Goal: Task Accomplishment & Management: Manage account settings

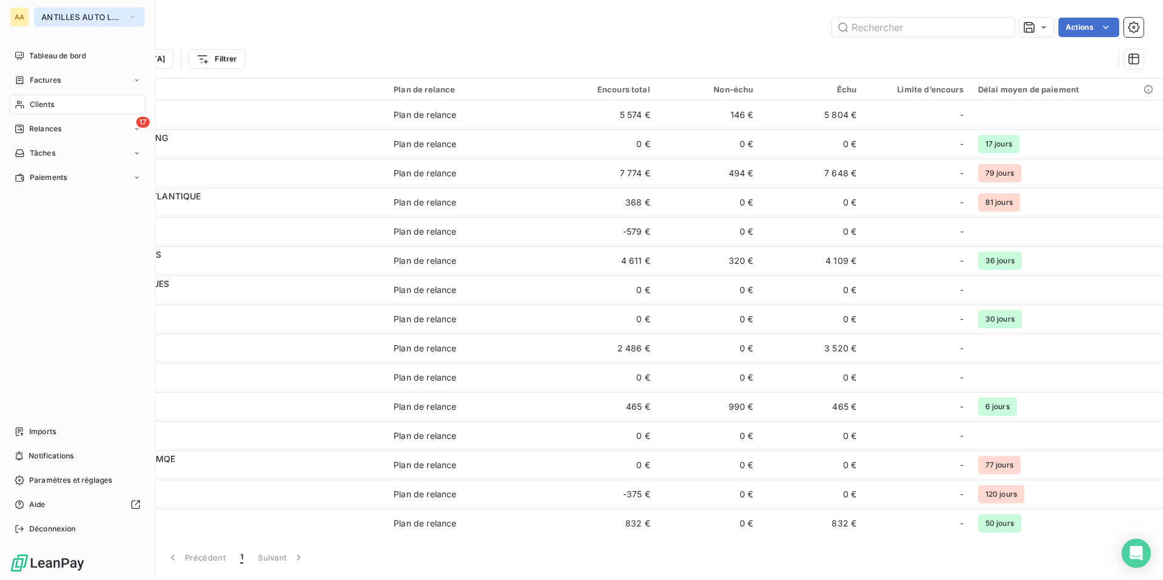
click at [60, 15] on span "ANTILLES AUTO LOCATION" at bounding box center [82, 17] width 82 height 10
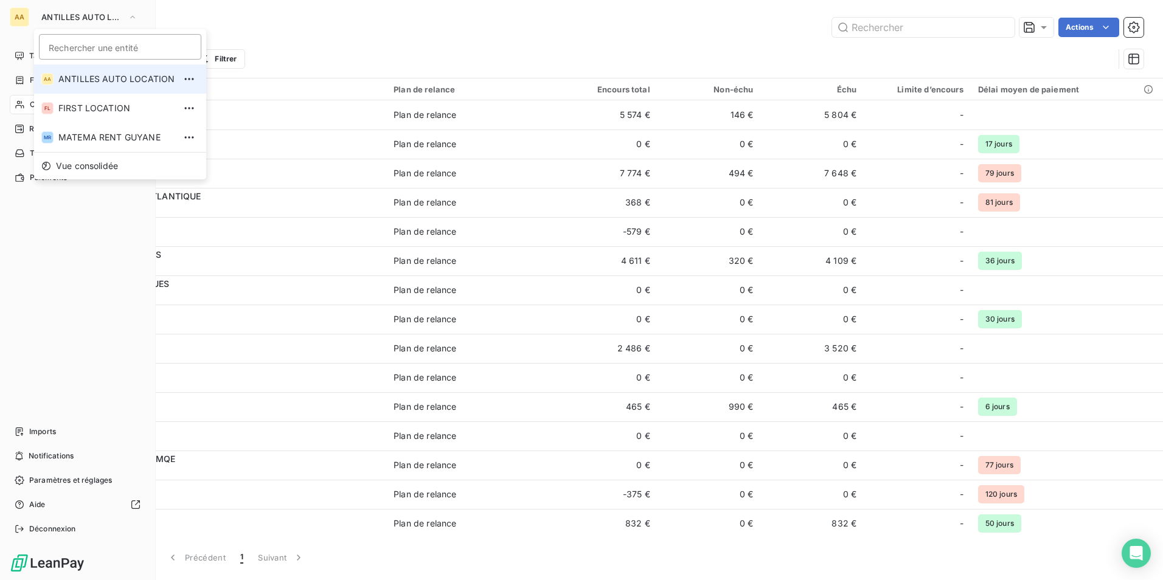
click at [89, 76] on span "ANTILLES AUTO LOCATION" at bounding box center [116, 79] width 116 height 12
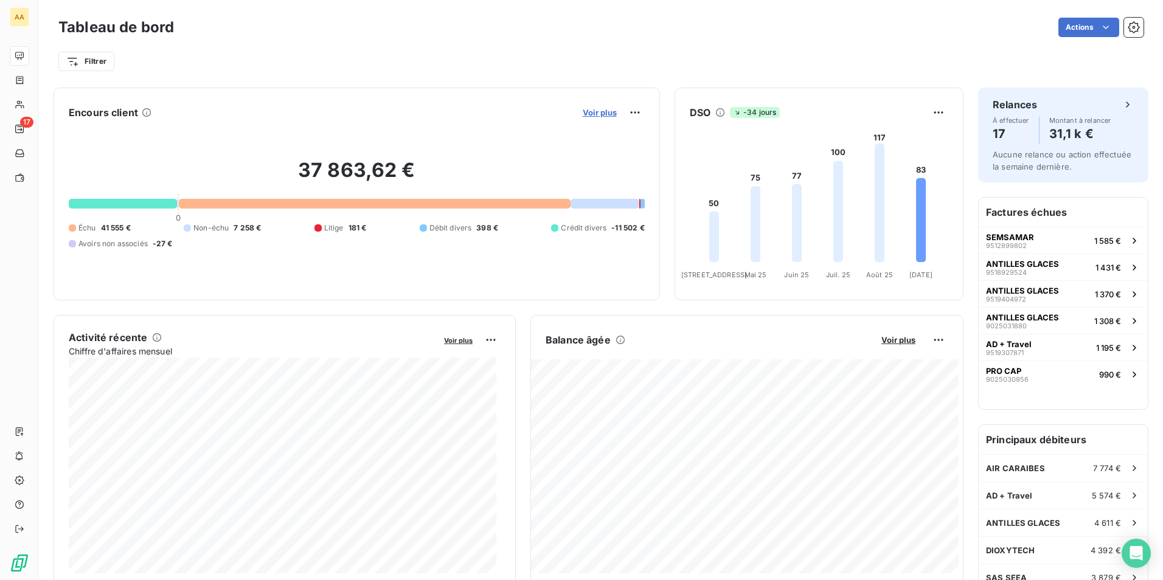
click at [594, 110] on span "Voir plus" at bounding box center [600, 113] width 34 height 10
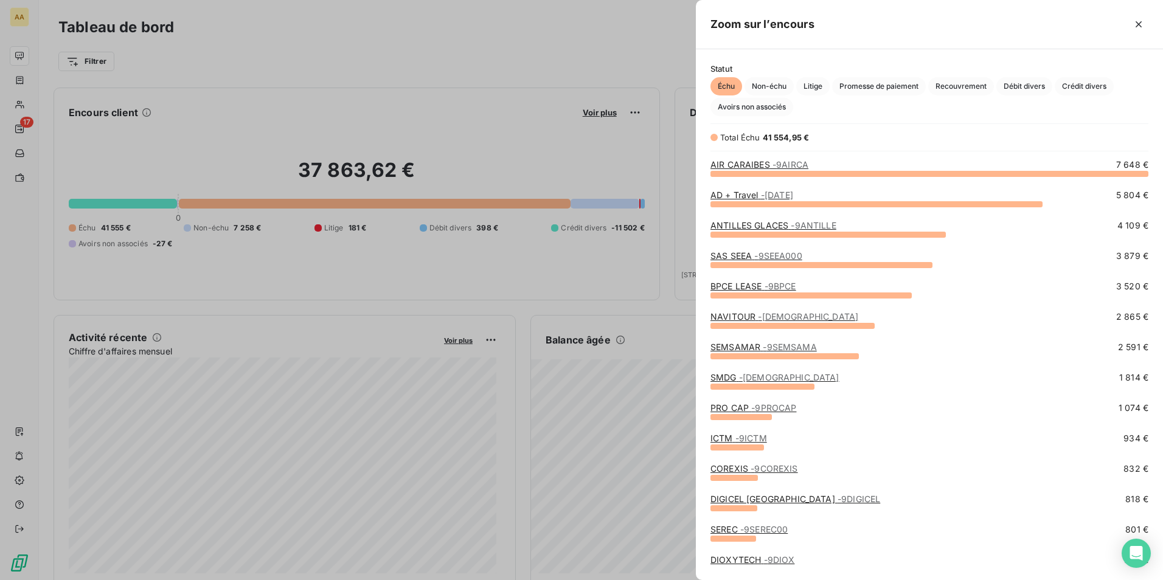
scroll to position [398, 458]
click at [781, 162] on span "- 9AIRCA" at bounding box center [791, 164] width 36 height 10
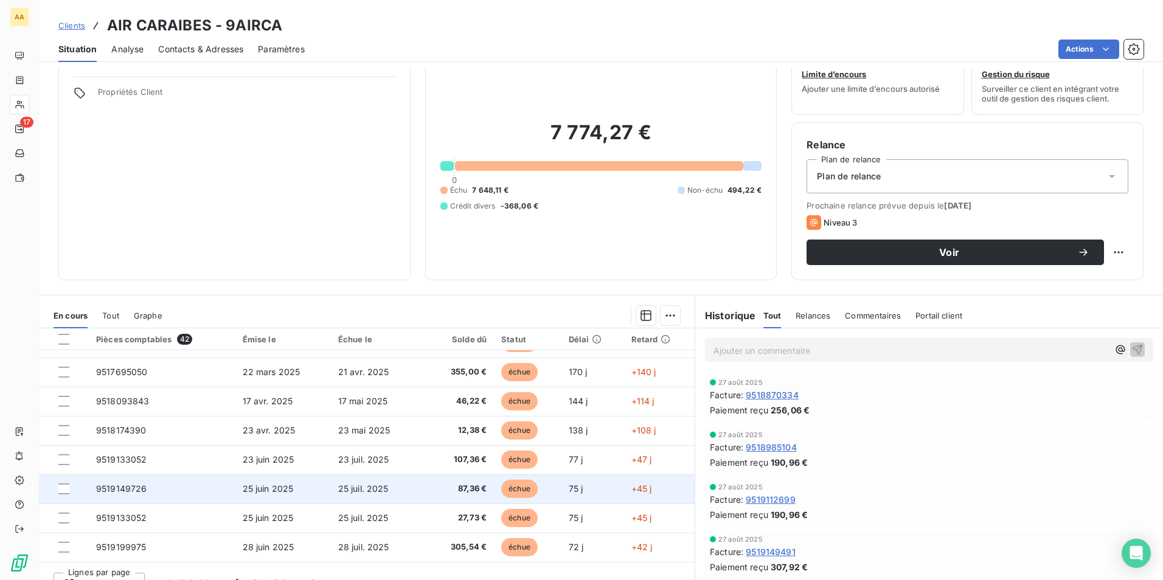
scroll to position [56, 0]
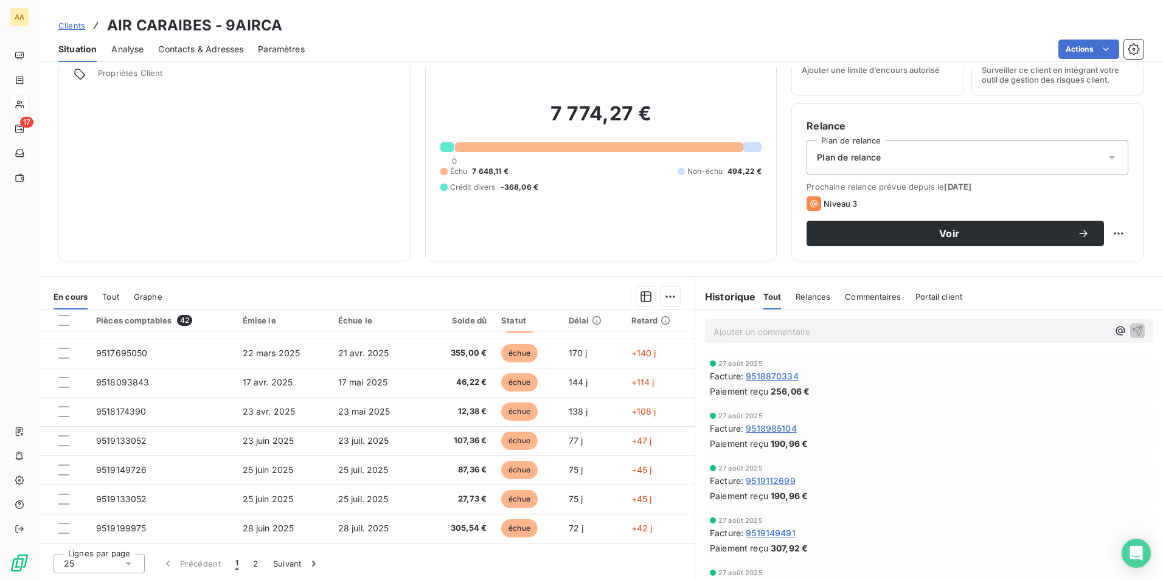
click at [113, 566] on div "25" at bounding box center [99, 563] width 91 height 19
click at [77, 518] on li "50" at bounding box center [99, 519] width 91 height 22
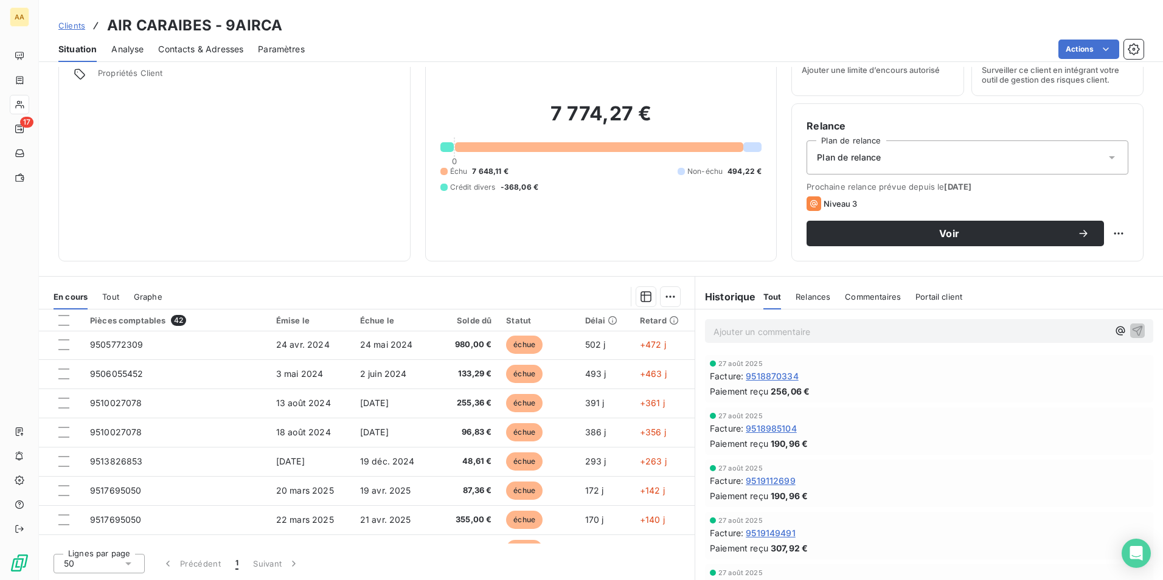
scroll to position [346, 0]
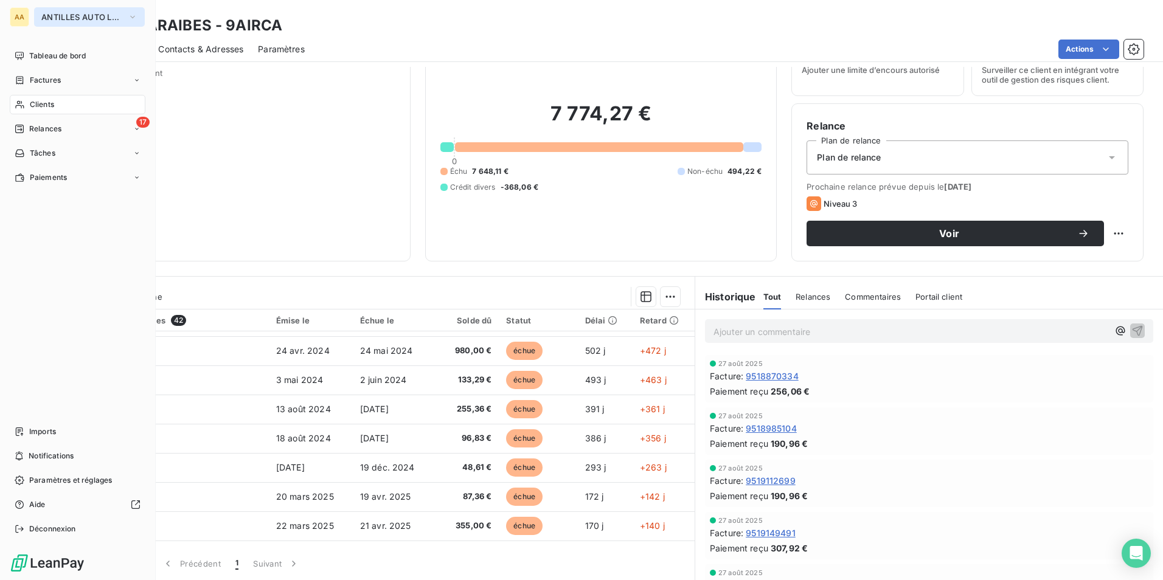
click at [56, 16] on span "ANTILLES AUTO LOCATION" at bounding box center [82, 17] width 82 height 10
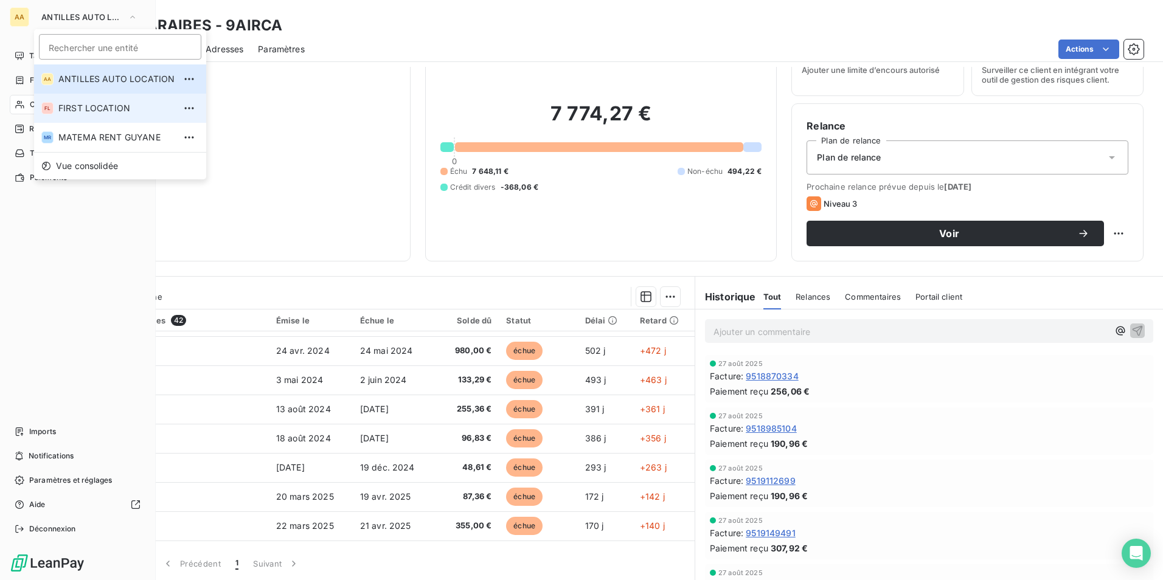
click at [67, 103] on span "FIRST LOCATION" at bounding box center [116, 108] width 116 height 12
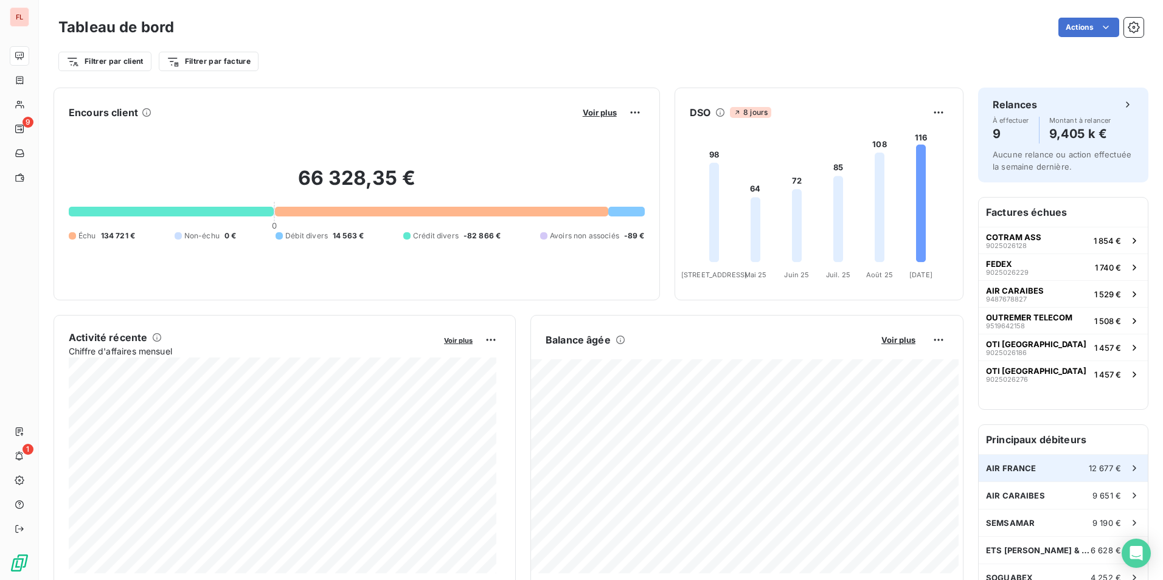
click at [1003, 468] on span "AIR FRANCE" at bounding box center [1011, 469] width 50 height 10
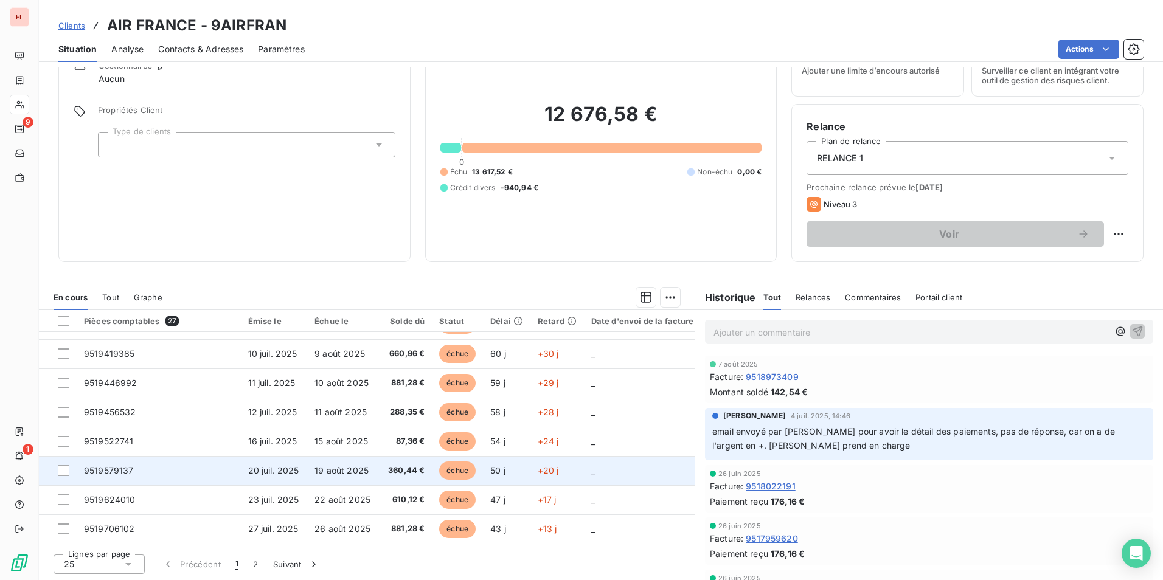
scroll to position [56, 0]
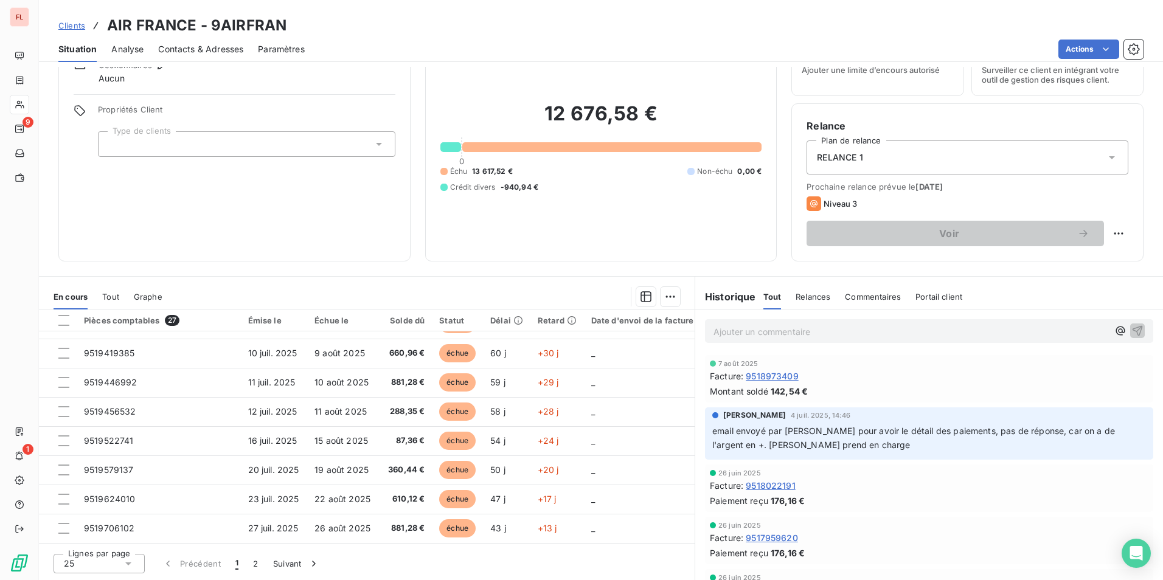
click at [111, 563] on div "25" at bounding box center [99, 563] width 91 height 19
click at [75, 539] on li "100" at bounding box center [99, 541] width 91 height 22
click at [137, 49] on span "Analyse" at bounding box center [127, 49] width 32 height 12
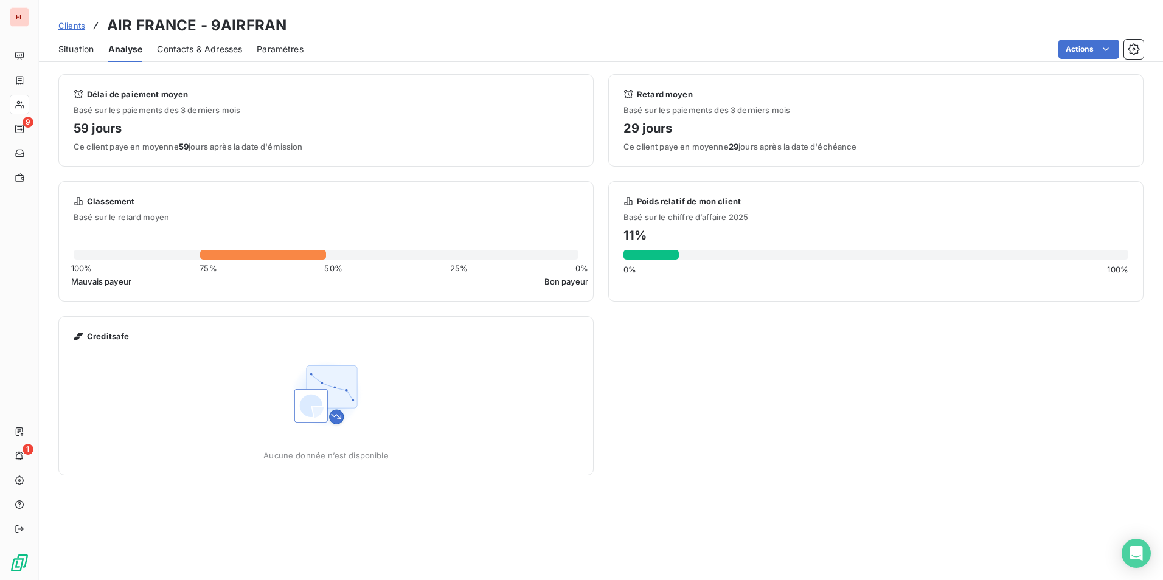
click at [190, 49] on span "Contacts & Adresses" at bounding box center [199, 49] width 85 height 12
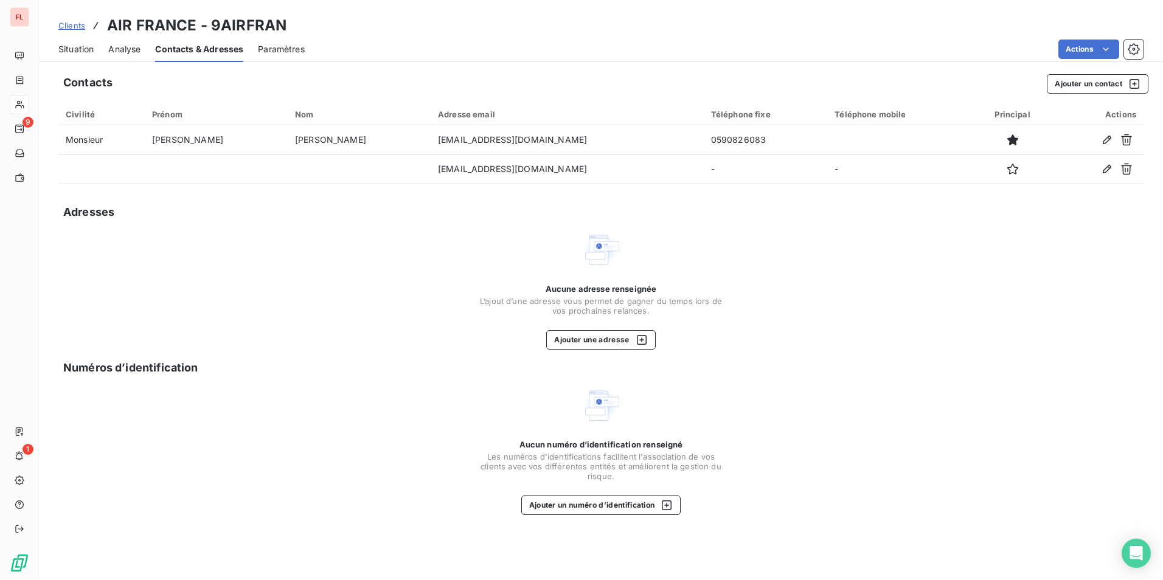
click at [276, 46] on span "Paramètres" at bounding box center [281, 49] width 47 height 12
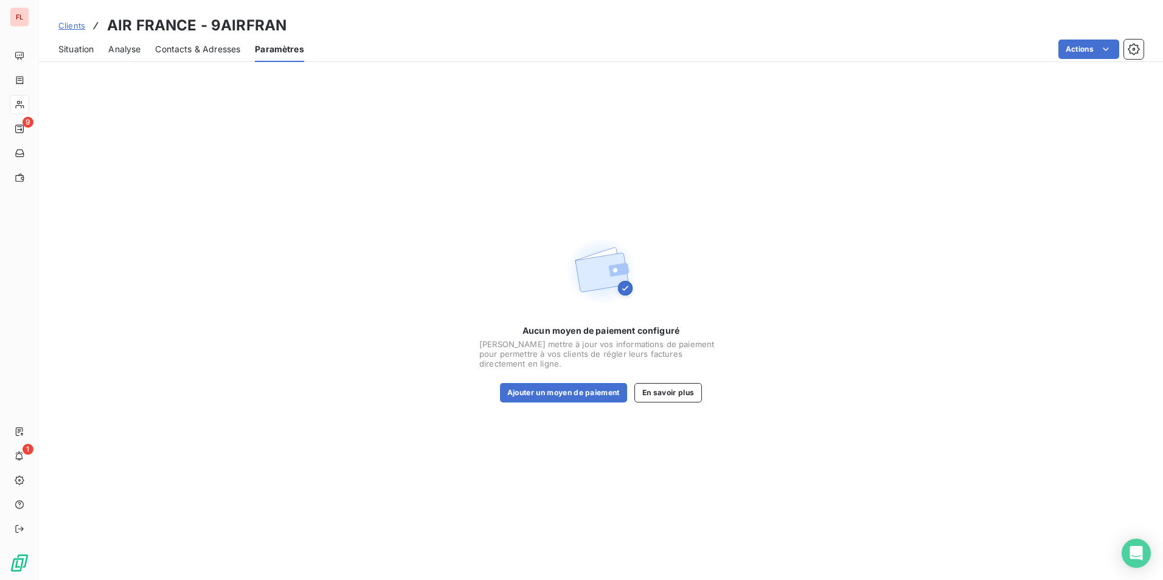
click at [76, 49] on span "Situation" at bounding box center [75, 49] width 35 height 12
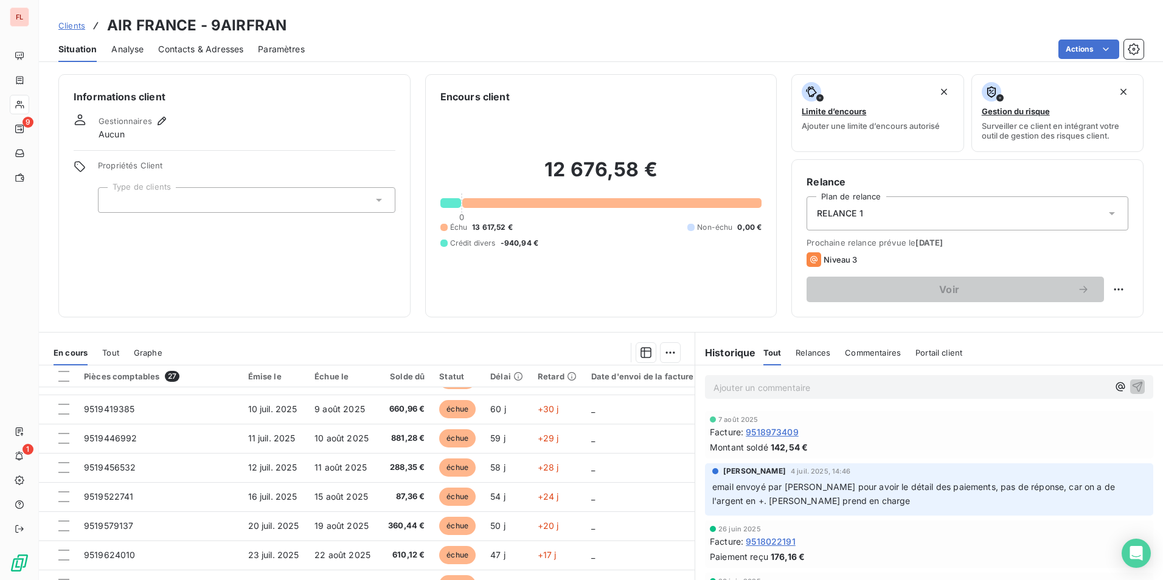
scroll to position [56, 0]
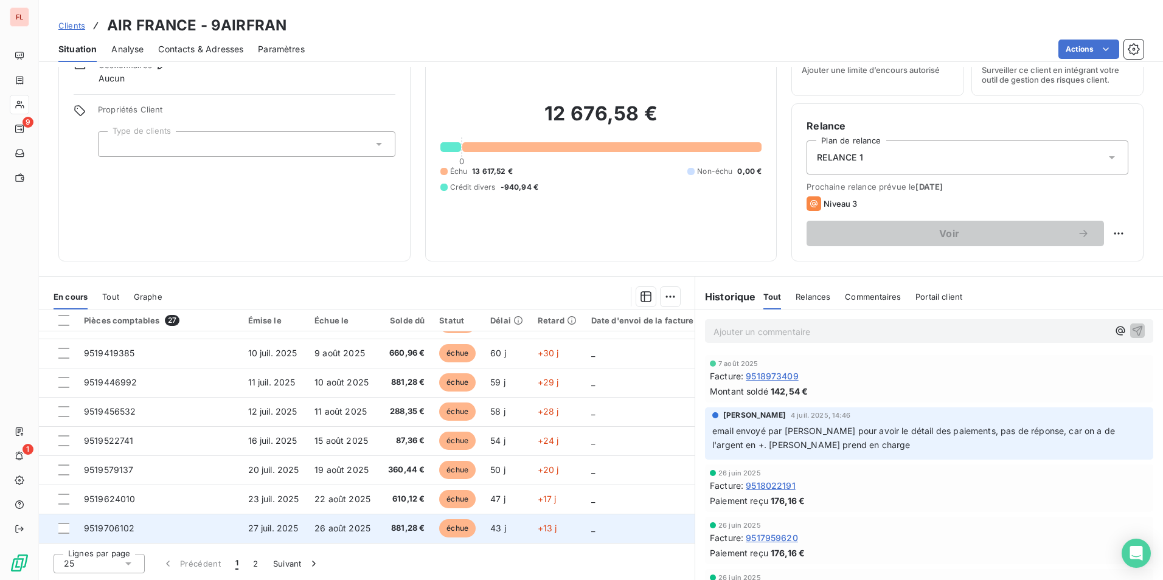
click at [268, 524] on span "27 juil. 2025" at bounding box center [273, 528] width 50 height 10
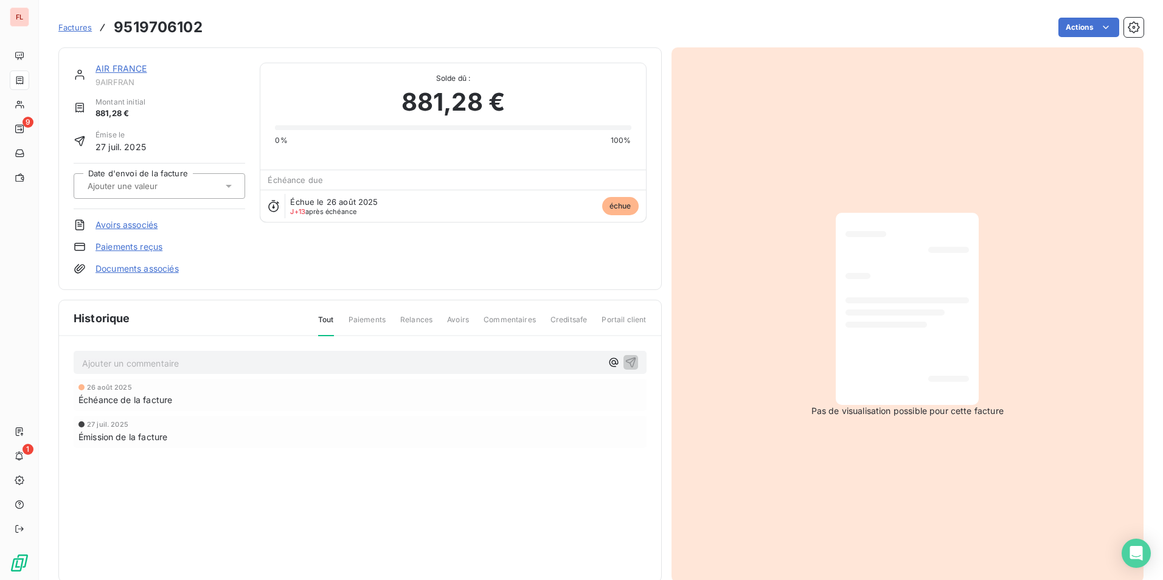
click at [71, 27] on span "Factures" at bounding box center [74, 28] width 33 height 10
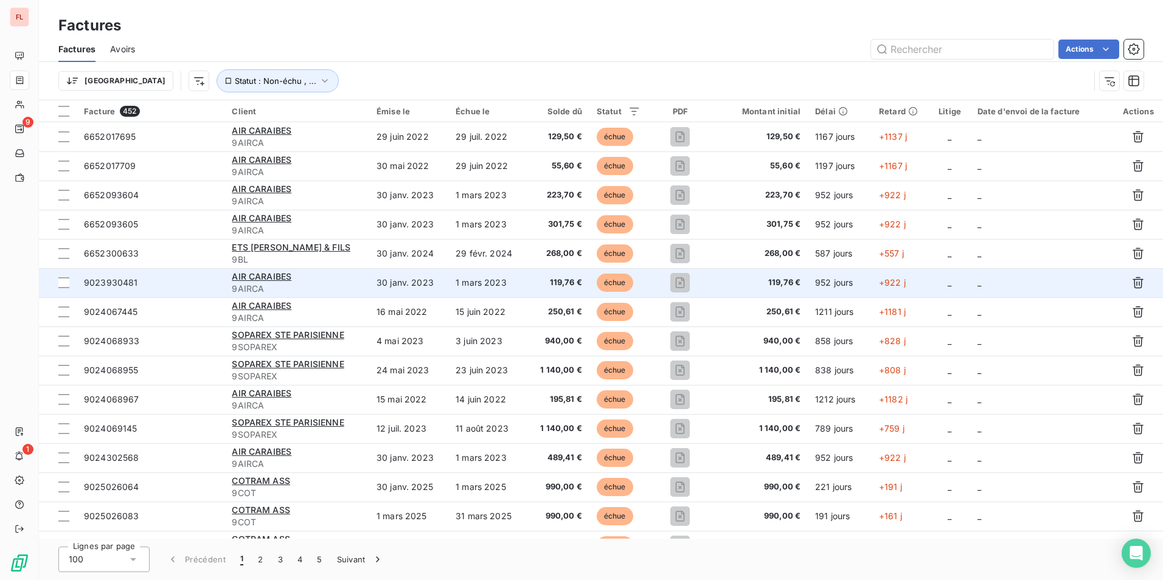
click at [130, 282] on span "9023930481" at bounding box center [111, 282] width 54 height 10
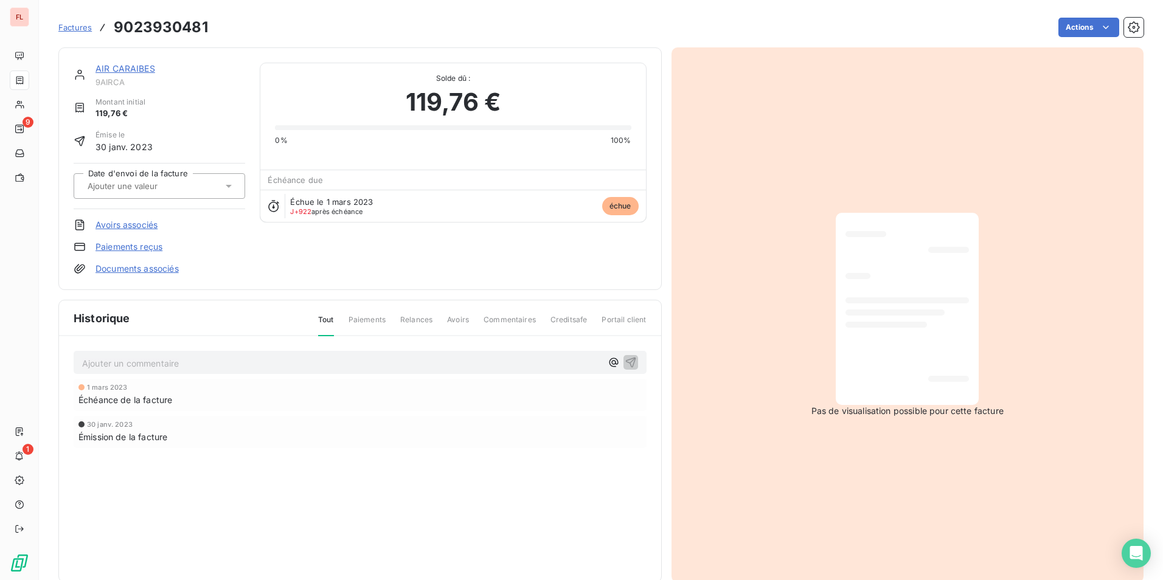
click at [79, 28] on span "Factures" at bounding box center [74, 28] width 33 height 10
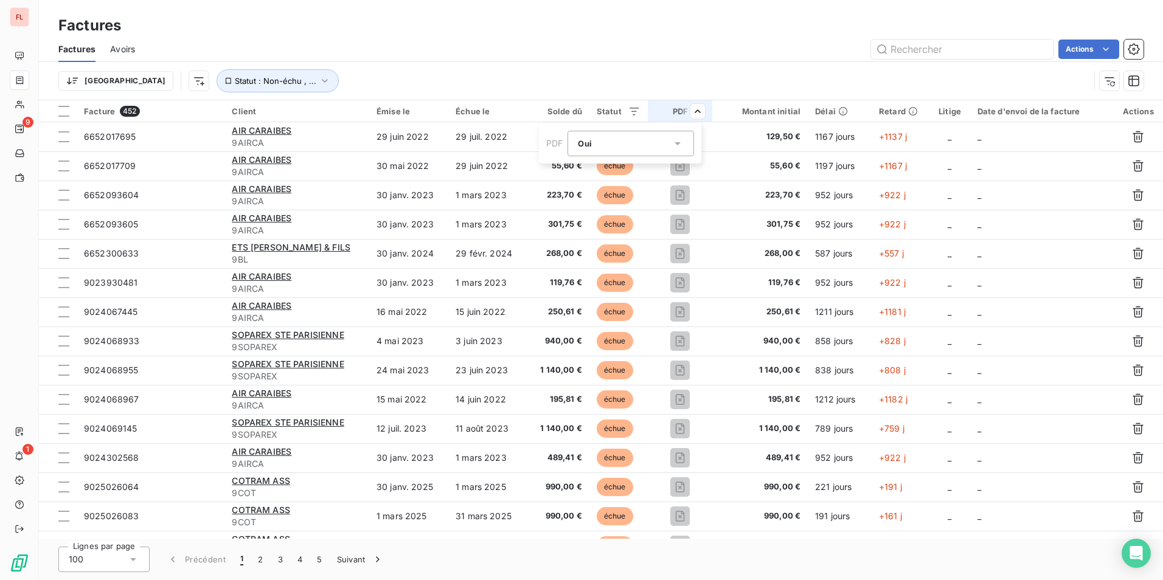
click at [644, 142] on div "Oui is_true" at bounding box center [625, 143] width 94 height 17
click at [601, 192] on li "Non" at bounding box center [631, 194] width 127 height 22
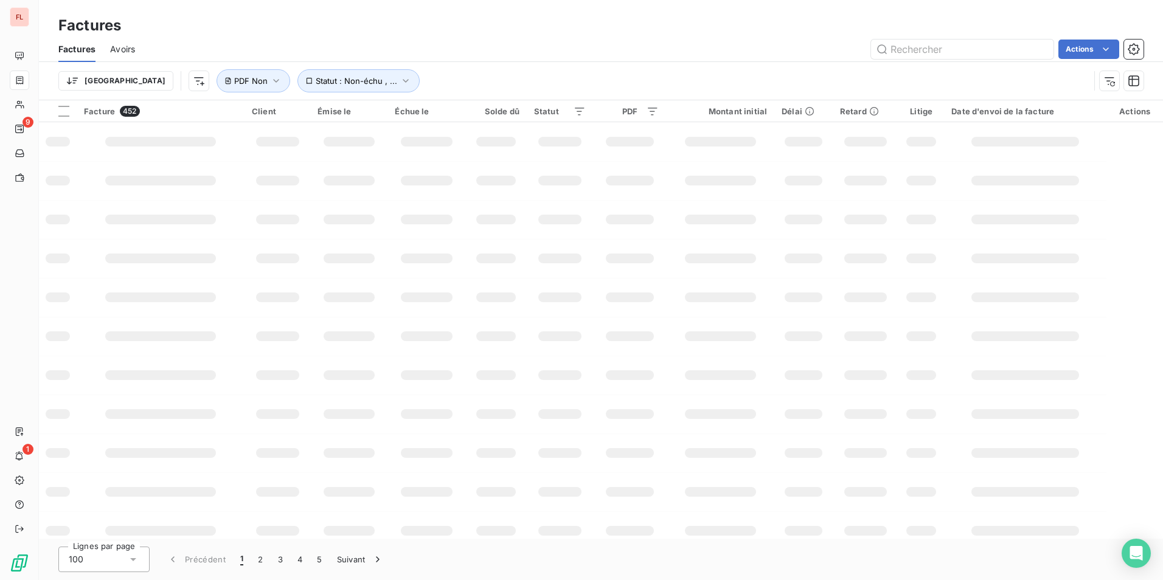
click at [675, 55] on html "FL 9 1 Factures Factures Avoirs Actions Trier Statut : Non-échu , ... PDF Non F…" at bounding box center [581, 290] width 1163 height 580
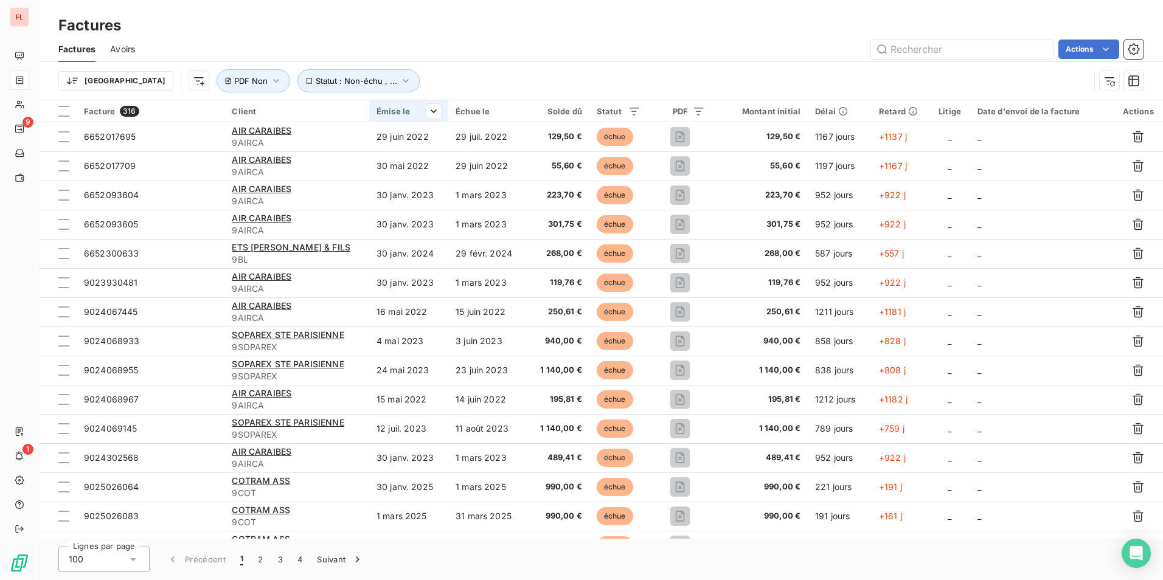
click at [391, 108] on div "Émise le" at bounding box center [409, 111] width 64 height 10
click at [391, 141] on span "Trier par ordre croissant" at bounding box center [367, 137] width 98 height 12
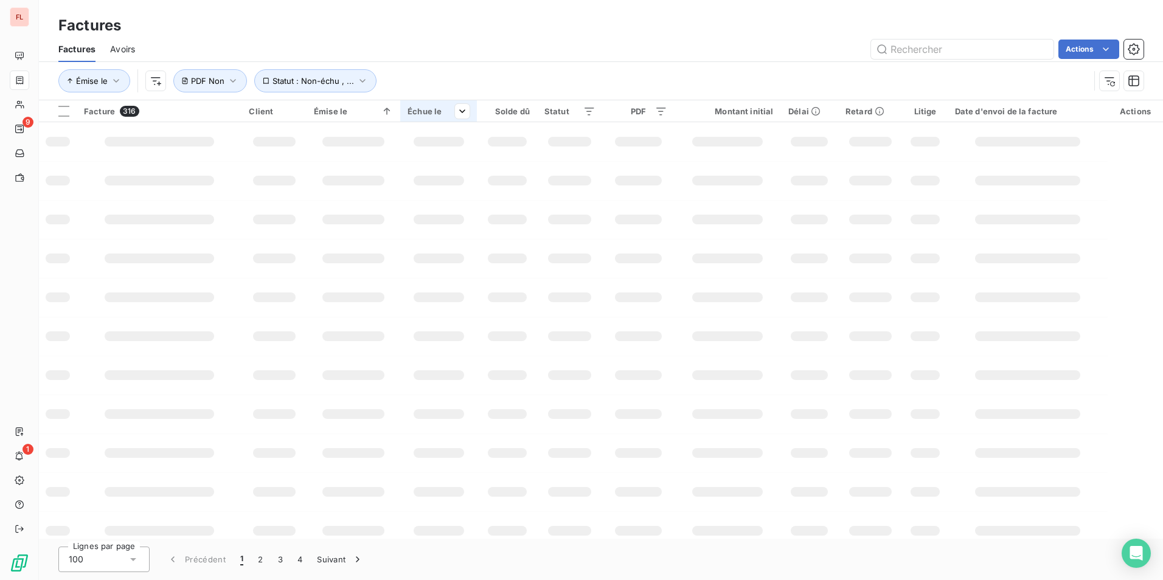
click at [433, 112] on div "Échue le" at bounding box center [439, 111] width 62 height 10
click at [460, 112] on div "Échue le" at bounding box center [439, 111] width 62 height 10
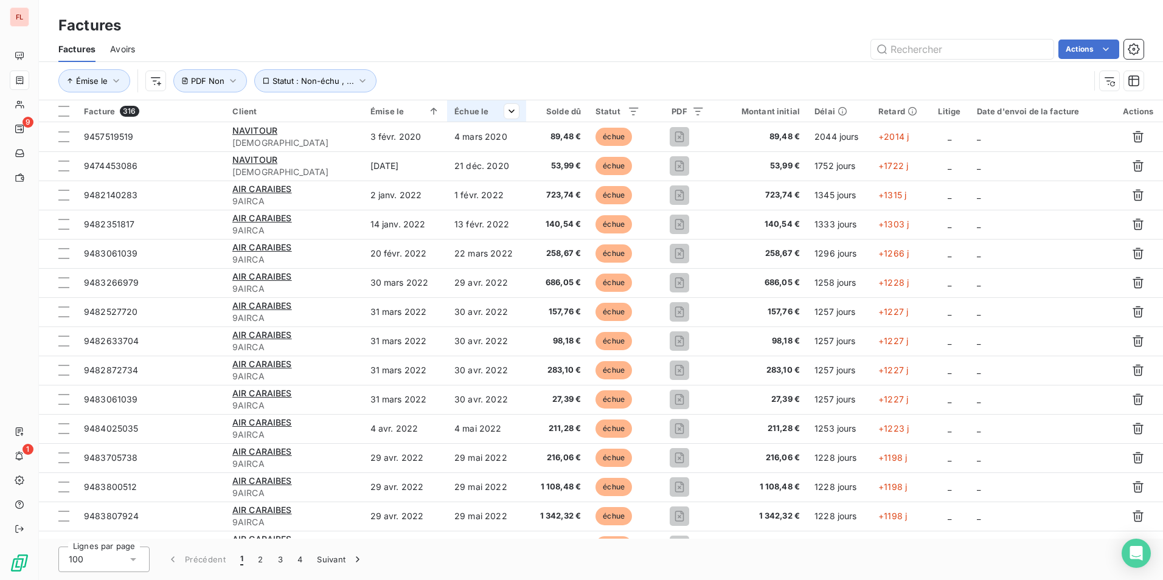
click at [461, 111] on div "Échue le" at bounding box center [486, 111] width 64 height 10
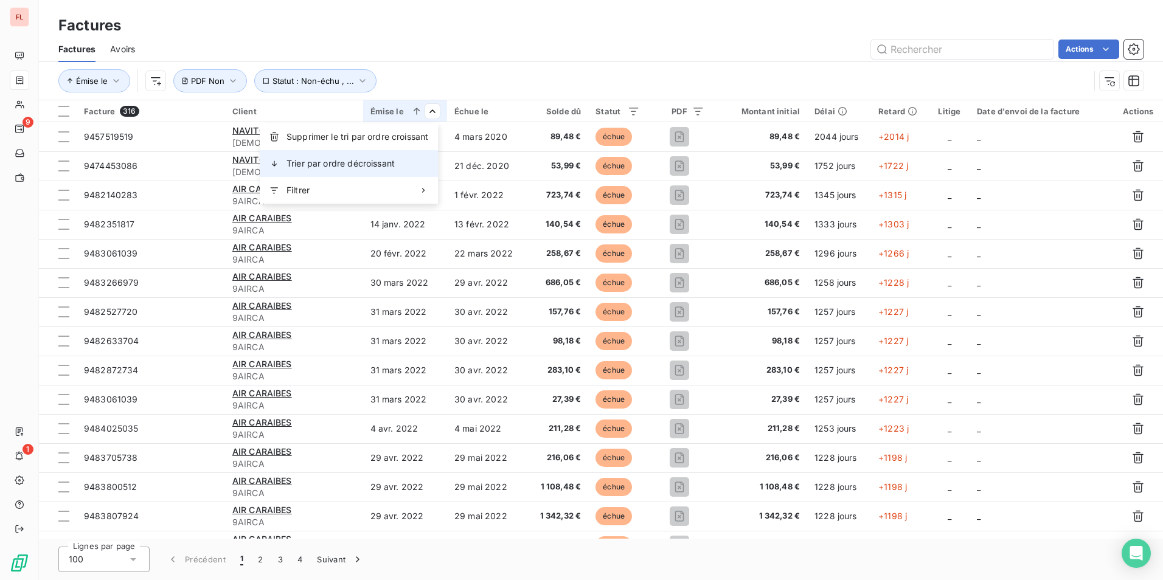
click at [388, 165] on span "Trier par ordre décroissant" at bounding box center [341, 164] width 108 height 12
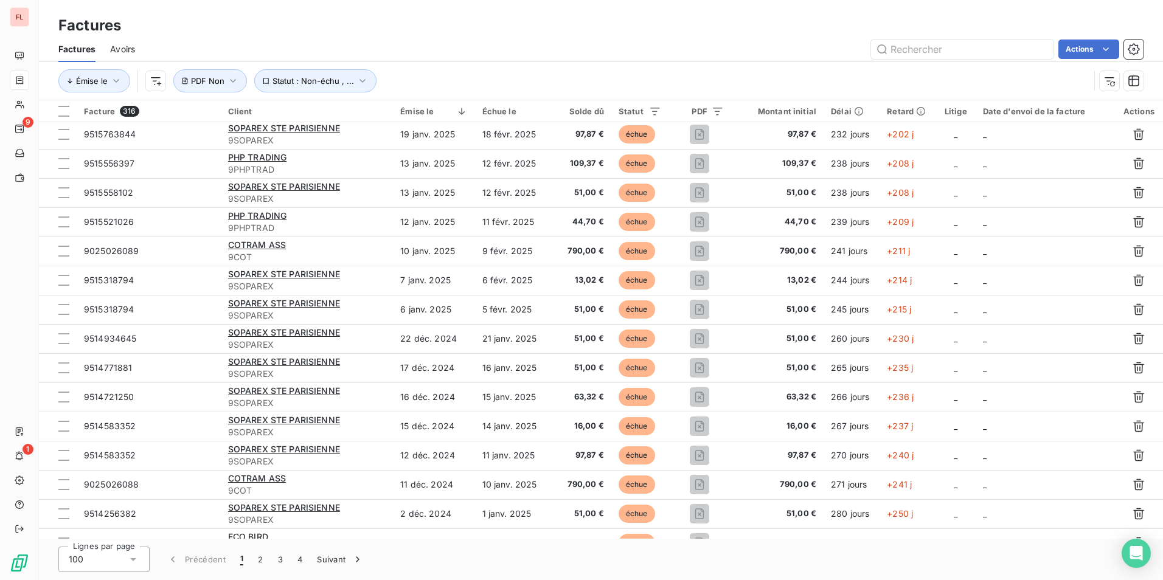
scroll to position [2504, 0]
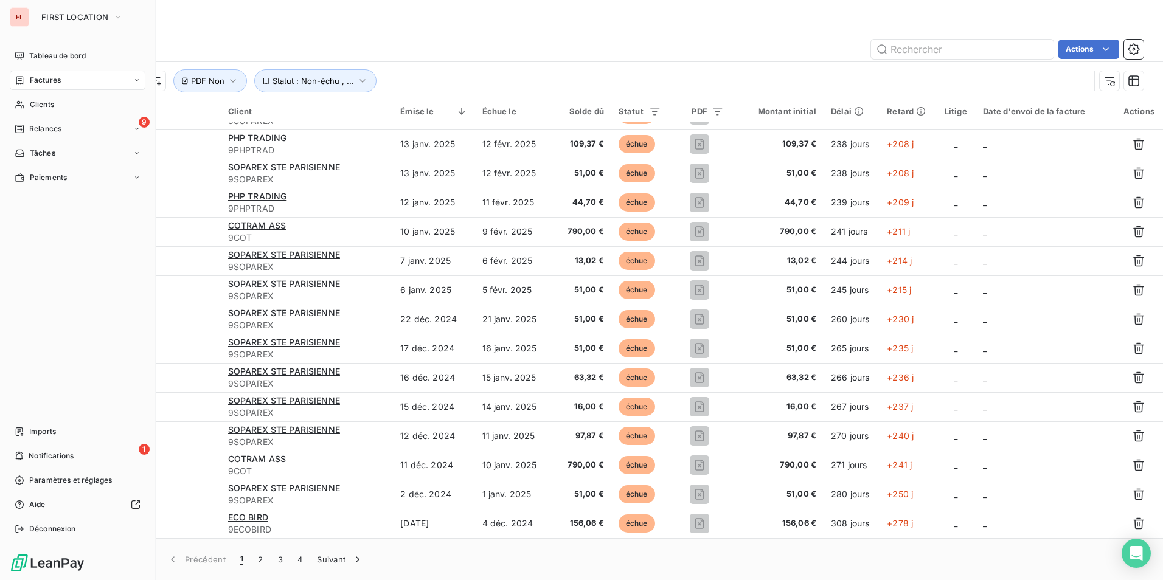
click at [9, 13] on div "FL FIRST LOCATION Tableau de bord Factures Clients 9 Relances Tâches Paiements …" at bounding box center [78, 290] width 156 height 580
